Goal: Task Accomplishment & Management: Complete application form

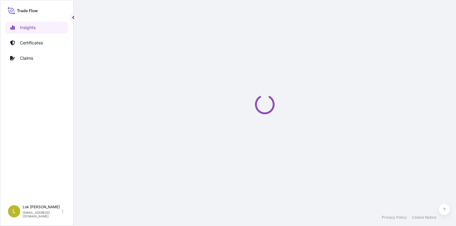
select select "2025"
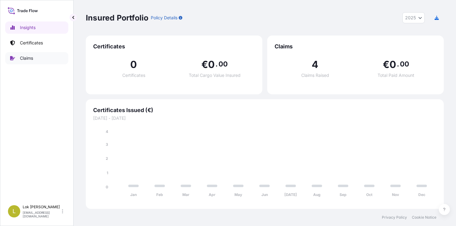
click at [27, 59] on p "Claims" at bounding box center [26, 58] width 13 height 6
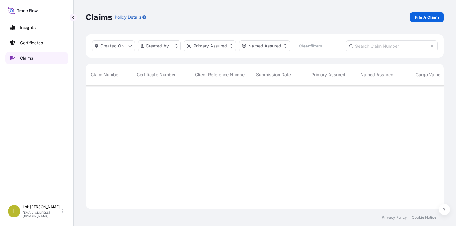
scroll to position [122, 353]
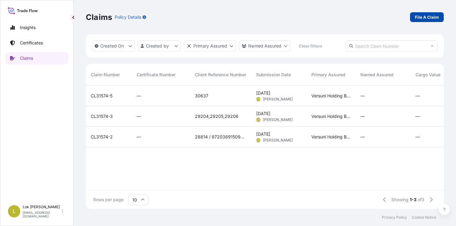
click at [424, 17] on p "File A Claim" at bounding box center [427, 17] width 24 height 6
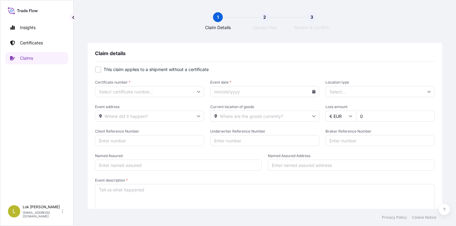
click at [97, 70] on div at bounding box center [98, 70] width 6 height 6
checkbox input "true"
click at [181, 91] on input "Primary Assured *" at bounding box center [148, 91] width 110 height 11
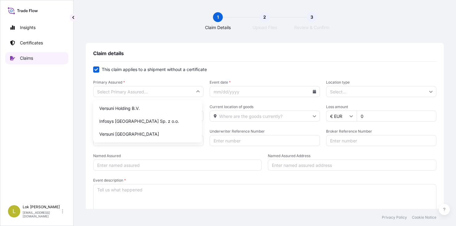
click at [32, 57] on p "Claims" at bounding box center [26, 58] width 13 height 6
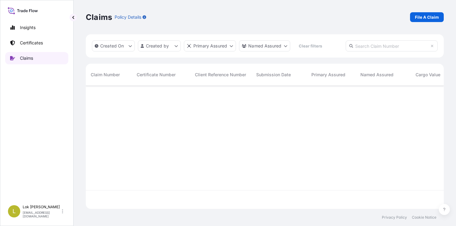
scroll to position [122, 353]
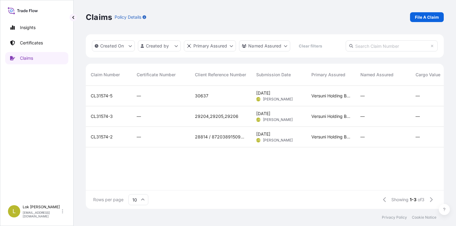
click at [196, 158] on div "CL31574-5 — 30637 [DATE] LTS Lok [PERSON_NAME] Versuni Holding B.V. — — — — Sub…" at bounding box center [352, 138] width 533 height 105
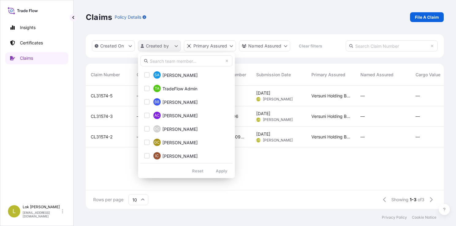
click at [177, 49] on html "Insights Certificates Claims L Lok [PERSON_NAME] [EMAIL_ADDRESS][DOMAIN_NAME] C…" at bounding box center [228, 113] width 456 height 226
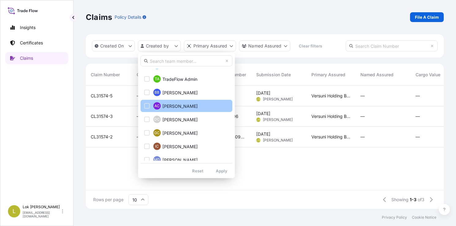
scroll to position [0, 0]
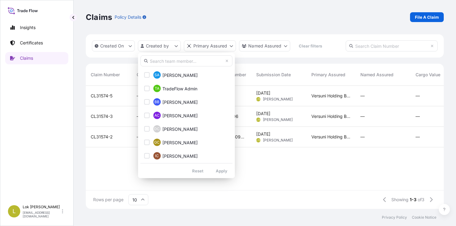
click at [163, 62] on input "text" at bounding box center [186, 60] width 92 height 11
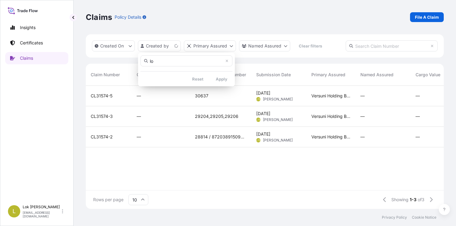
type input "l"
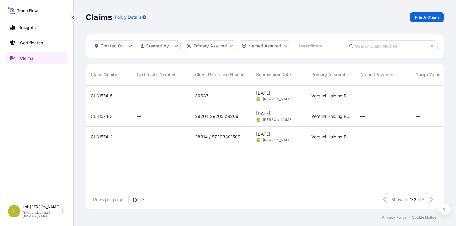
click at [262, 172] on html "Insights Certificates Claims L Lok [PERSON_NAME] [EMAIL_ADDRESS][DOMAIN_NAME] C…" at bounding box center [228, 113] width 456 height 226
drag, startPoint x: 90, startPoint y: 96, endPoint x: 113, endPoint y: 96, distance: 22.7
click at [113, 96] on div "CL31574-5" at bounding box center [109, 96] width 46 height 21
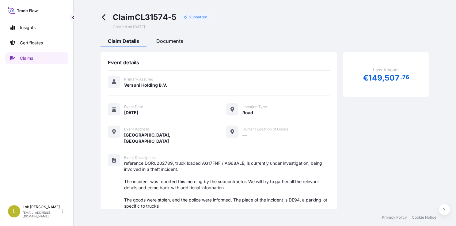
click at [170, 40] on span "Documents" at bounding box center [169, 41] width 27 height 6
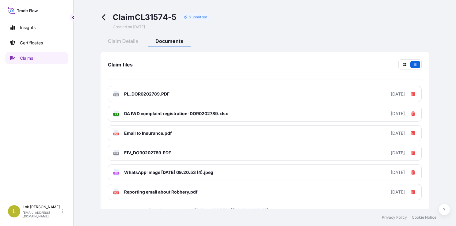
click at [102, 19] on icon at bounding box center [104, 17] width 7 height 7
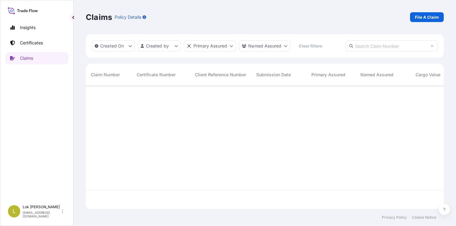
scroll to position [122, 353]
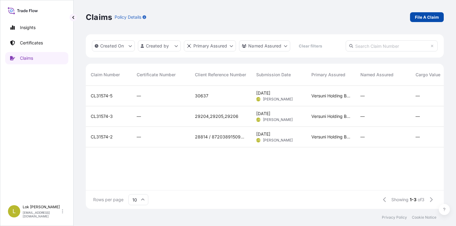
click at [425, 17] on p "File A Claim" at bounding box center [427, 17] width 24 height 6
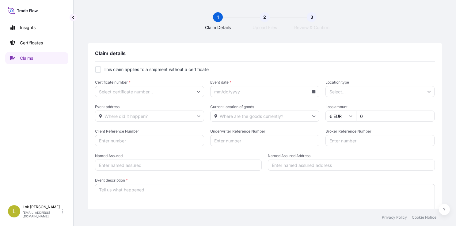
click at [95, 70] on div at bounding box center [98, 70] width 6 height 6
checkbox input "true"
click at [148, 94] on input "Primary Assured *" at bounding box center [148, 91] width 110 height 11
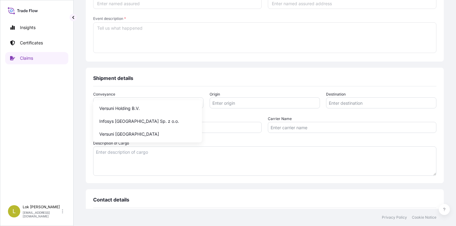
scroll to position [226, 0]
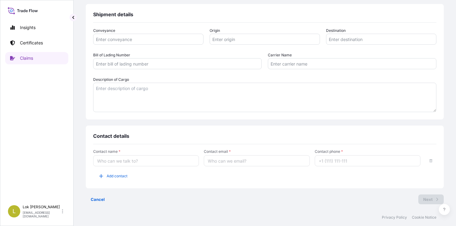
click at [289, 116] on div "Conveyance Origin Destination Bill of Lading Number Carrier Name Description of…" at bounding box center [264, 73] width 343 height 101
click at [335, 165] on input "Contact phone *" at bounding box center [368, 160] width 106 height 11
type input "1"
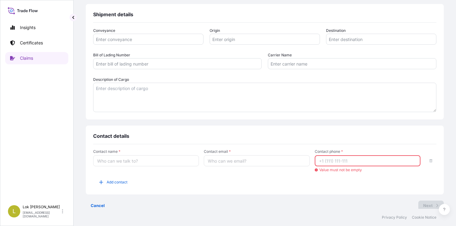
click at [312, 180] on div "Contact name * Contact email * Contact phone * Value must not be empty Add cont…" at bounding box center [264, 168] width 343 height 38
click at [335, 162] on input "Contact phone *" at bounding box center [368, 160] width 106 height 11
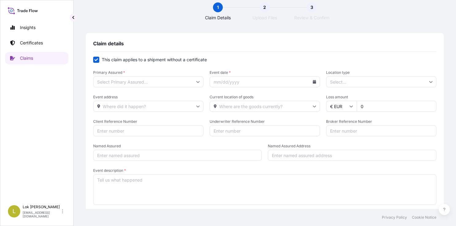
scroll to position [0, 0]
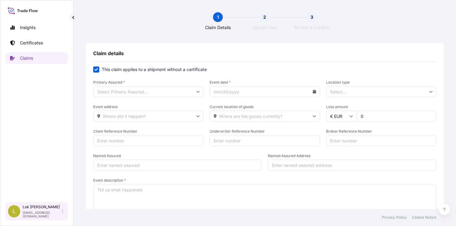
click at [62, 213] on div "[PERSON_NAME] [EMAIL_ADDRESS][DOMAIN_NAME]" at bounding box center [44, 211] width 43 height 13
